Goal: Information Seeking & Learning: Learn about a topic

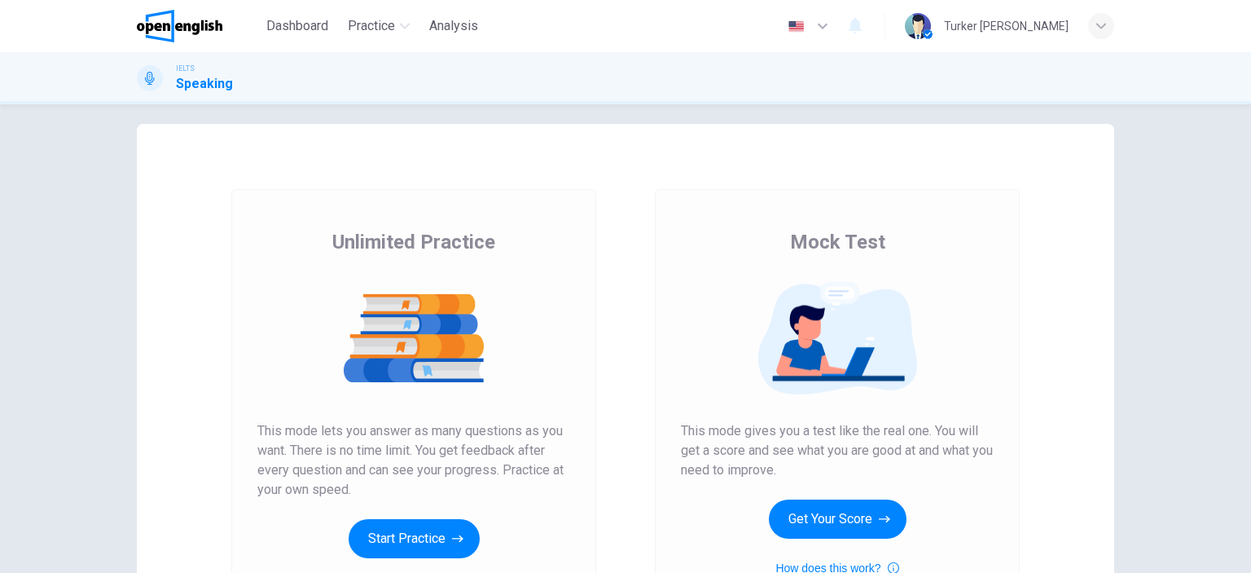
scroll to position [10, 0]
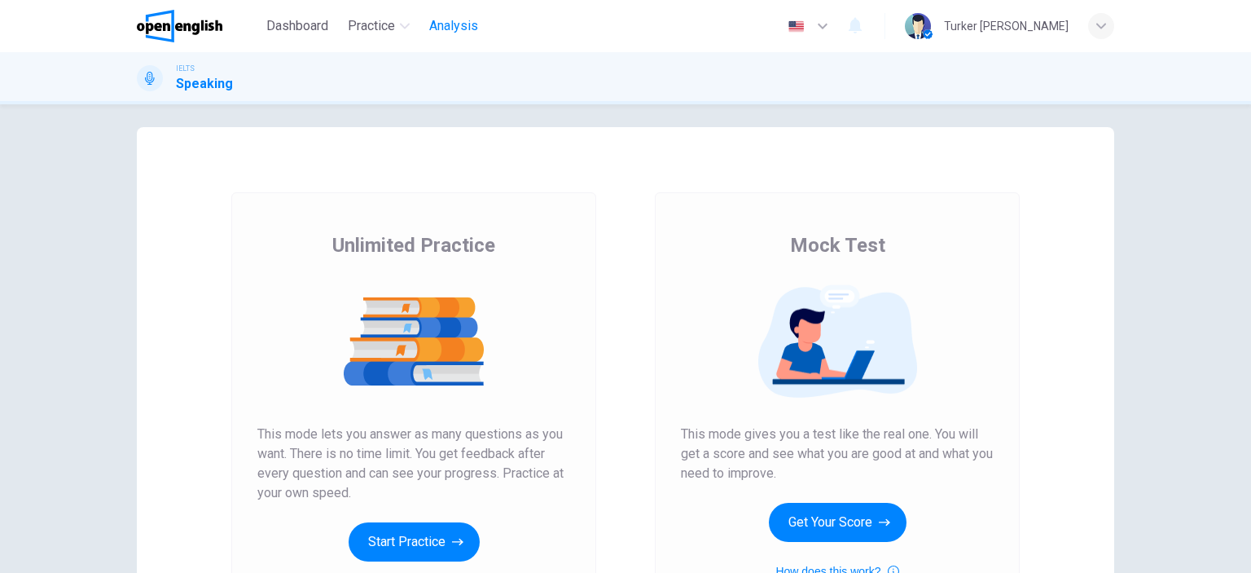
click at [472, 37] on button "Analysis" at bounding box center [454, 25] width 62 height 29
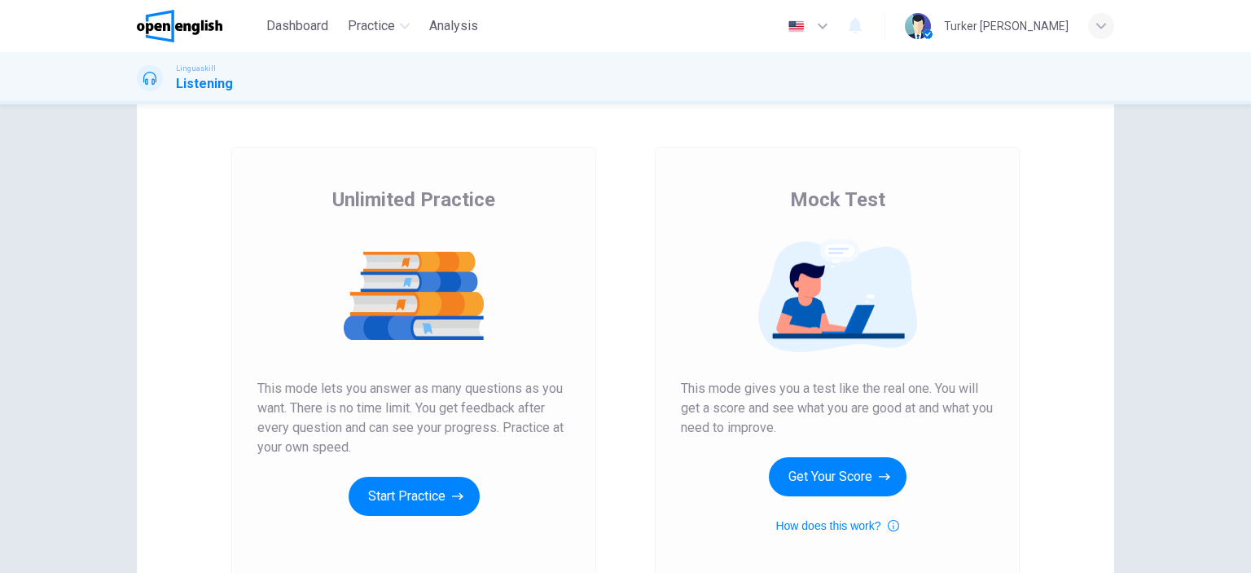
scroll to position [81, 0]
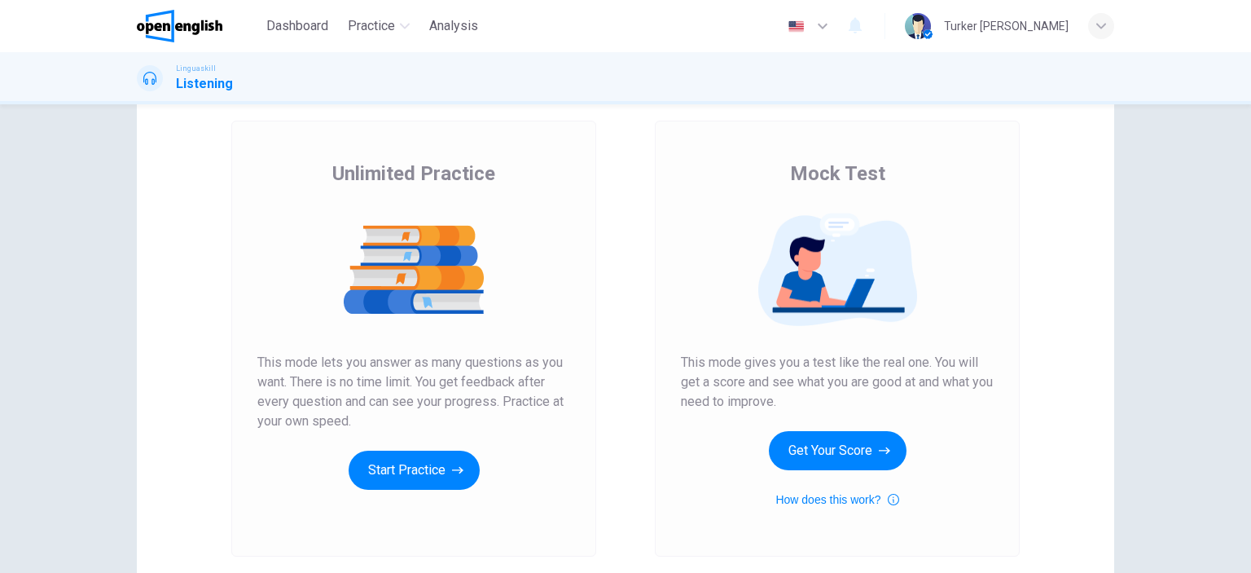
drag, startPoint x: 345, startPoint y: 328, endPoint x: 498, endPoint y: 380, distance: 161.7
click at [498, 380] on div "Unlimited Practice This mode lets you answer as many questions as you want. The…" at bounding box center [413, 324] width 313 height 329
drag, startPoint x: 447, startPoint y: 406, endPoint x: 401, endPoint y: 362, distance: 63.9
click at [403, 365] on span "This mode lets you answer as many questions as you want. There is no time limit…" at bounding box center [413, 392] width 313 height 78
click at [400, 361] on span "This mode lets you answer as many questions as you want. There is no time limit…" at bounding box center [413, 392] width 313 height 78
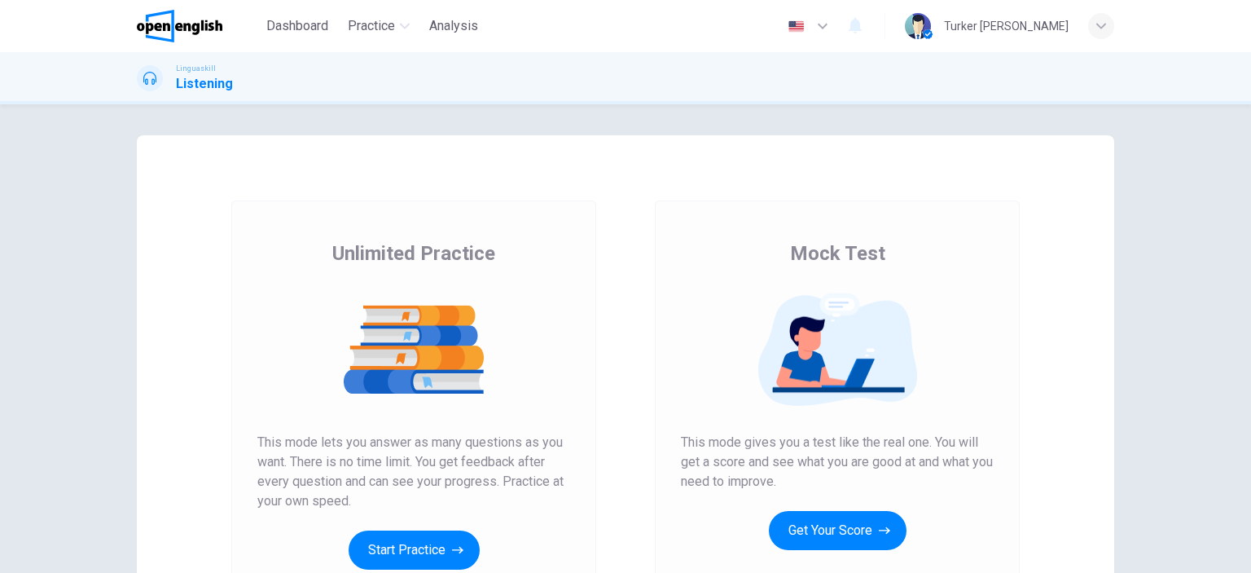
scroll to position [0, 0]
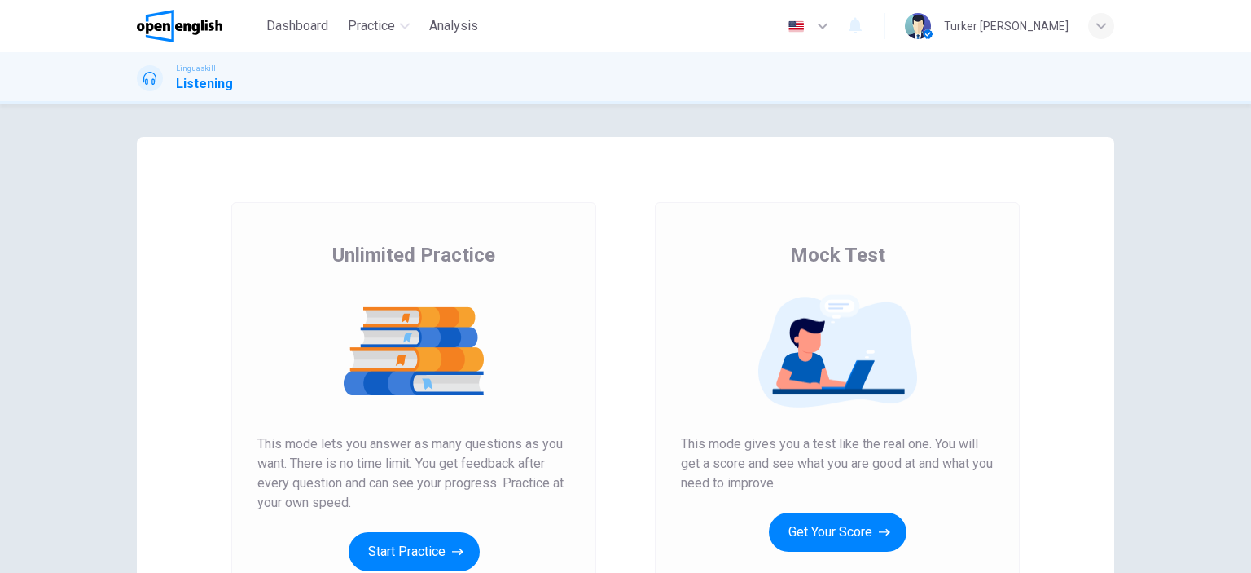
drag, startPoint x: 470, startPoint y: 472, endPoint x: 390, endPoint y: 412, distance: 99.5
click at [397, 414] on div "Unlimited Practice This mode lets you answer as many questions as you want. The…" at bounding box center [413, 406] width 313 height 329
click at [388, 412] on div at bounding box center [413, 350] width 313 height 127
drag, startPoint x: 362, startPoint y: 472, endPoint x: 390, endPoint y: 478, distance: 29.2
click at [390, 478] on span "This mode lets you answer as many questions as you want. There is no time limit…" at bounding box center [413, 473] width 313 height 78
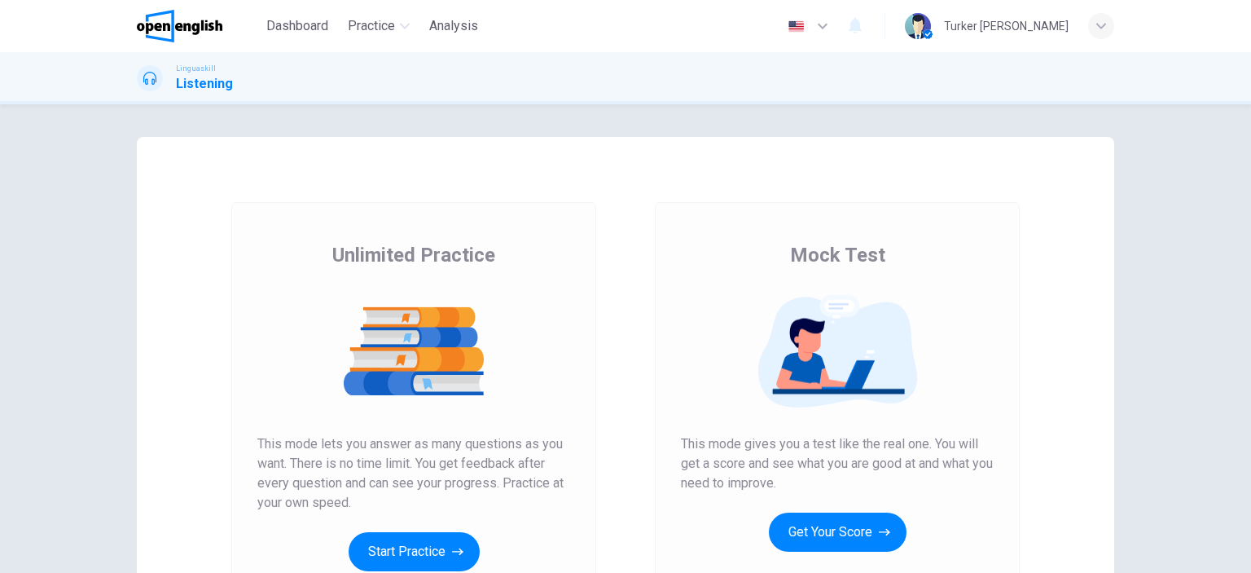
click at [390, 478] on span "This mode lets you answer as many questions as you want. There is no time limit…" at bounding box center [413, 473] width 313 height 78
drag, startPoint x: 390, startPoint y: 478, endPoint x: 365, endPoint y: 445, distance: 41.2
click at [365, 445] on span "This mode lets you answer as many questions as you want. There is no time limit…" at bounding box center [413, 473] width 313 height 78
